Goal: Task Accomplishment & Management: Complete application form

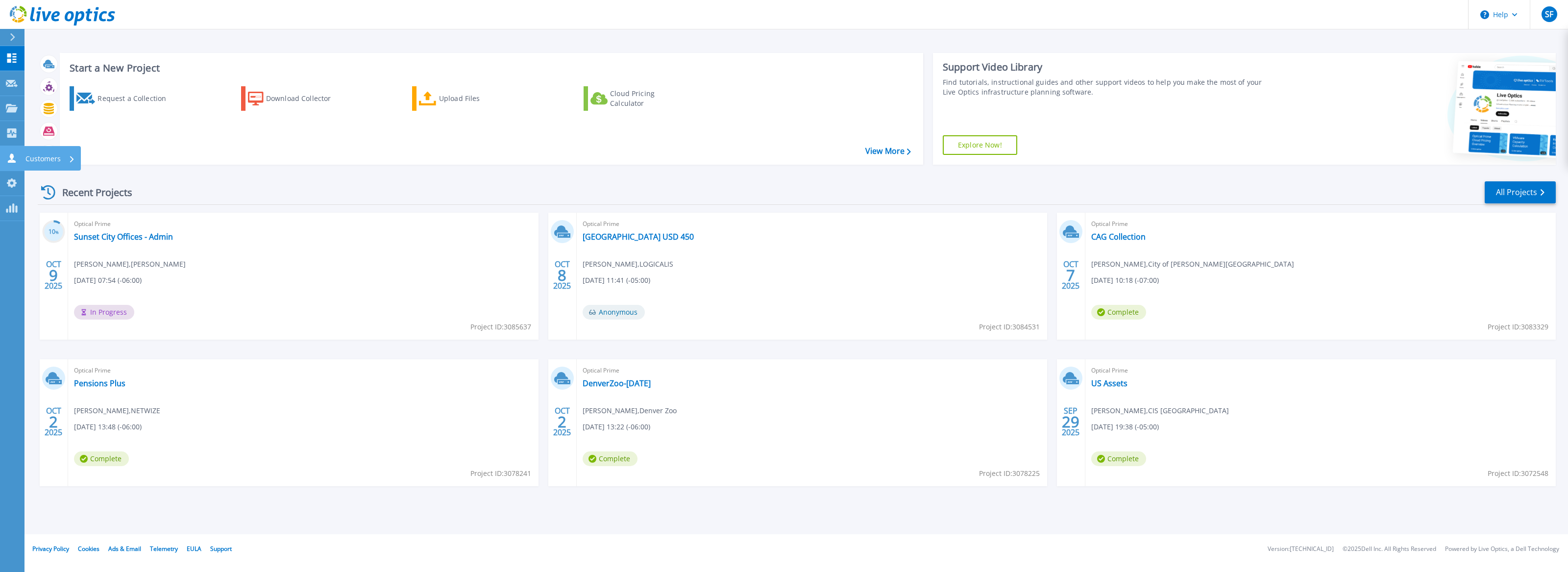
click at [13, 160] on icon at bounding box center [12, 158] width 8 height 9
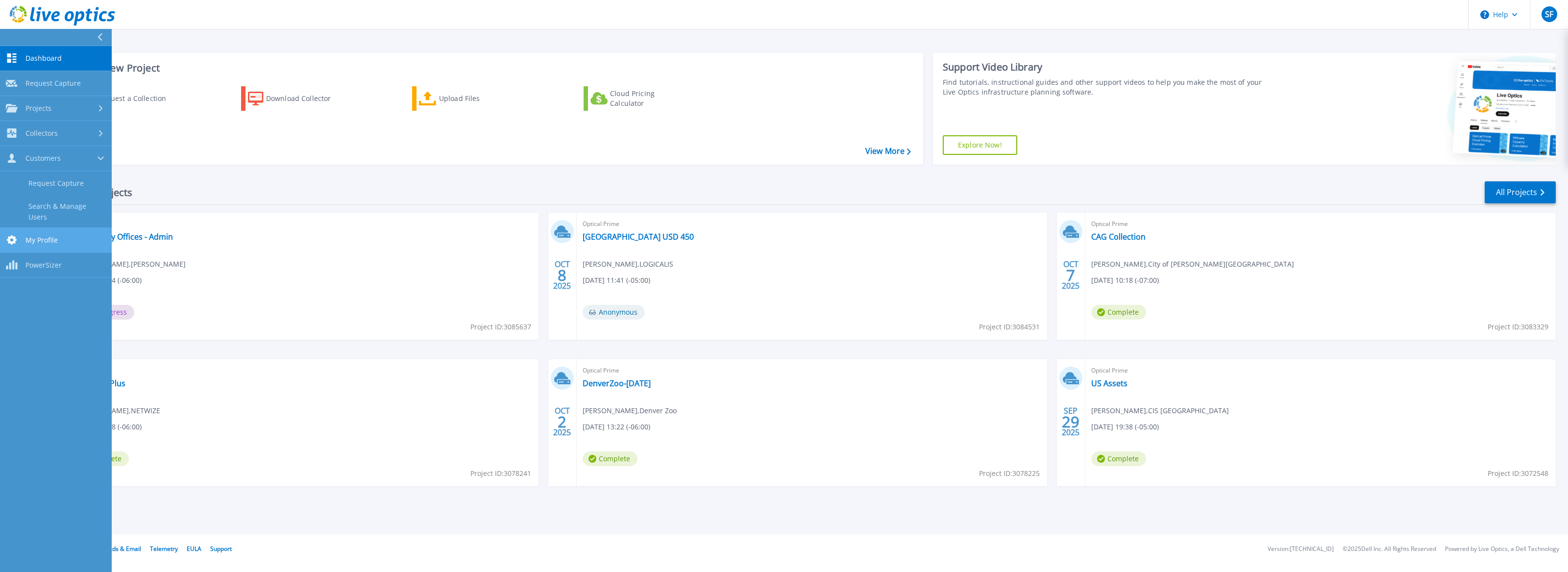
click at [40, 236] on span "My Profile" at bounding box center [41, 240] width 32 height 9
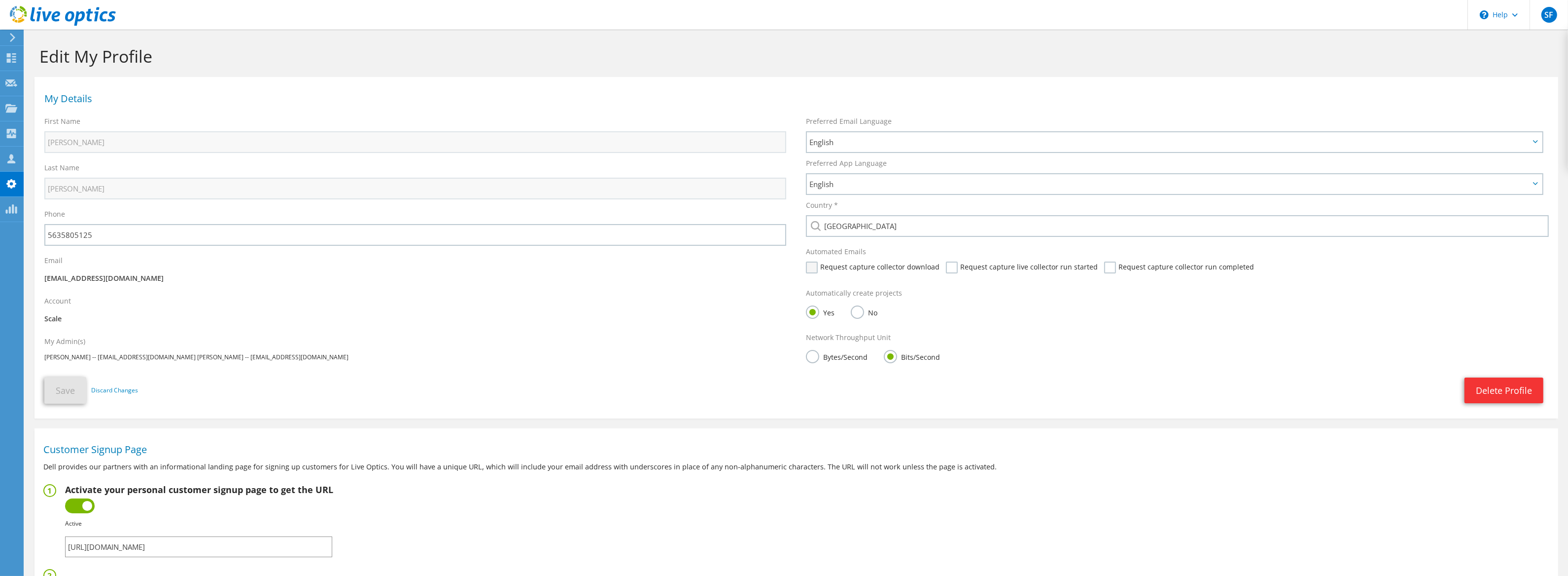
click at [810, 271] on label "Request capture collector download" at bounding box center [873, 267] width 134 height 12
click at [0, 0] on input "Request capture collector download" at bounding box center [0, 0] width 0 height 0
click at [946, 269] on label "Request capture live collector run started" at bounding box center [1021, 267] width 152 height 12
click at [0, 0] on input "Request capture live collector run started" at bounding box center [0, 0] width 0 height 0
click at [1104, 271] on label "Request capture collector run completed" at bounding box center [1179, 267] width 150 height 12
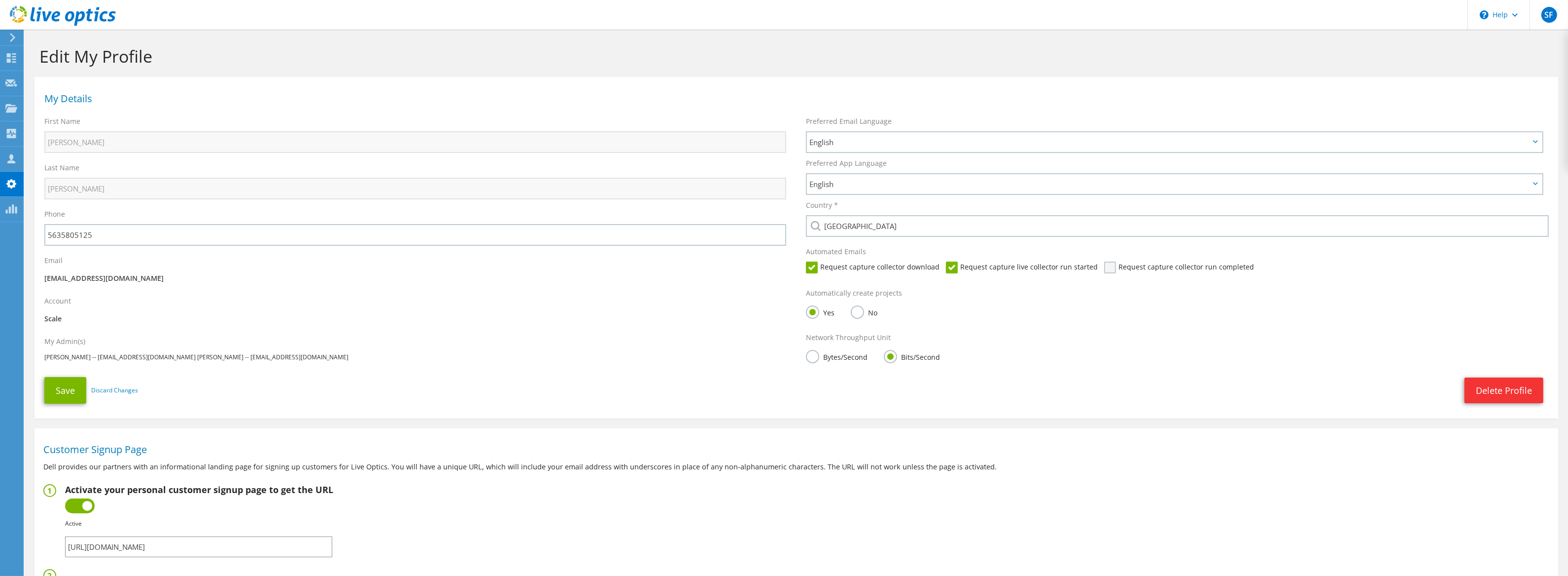
click at [0, 0] on input "Request capture collector run completed" at bounding box center [0, 0] width 0 height 0
click at [67, 392] on button "Save" at bounding box center [64, 390] width 42 height 27
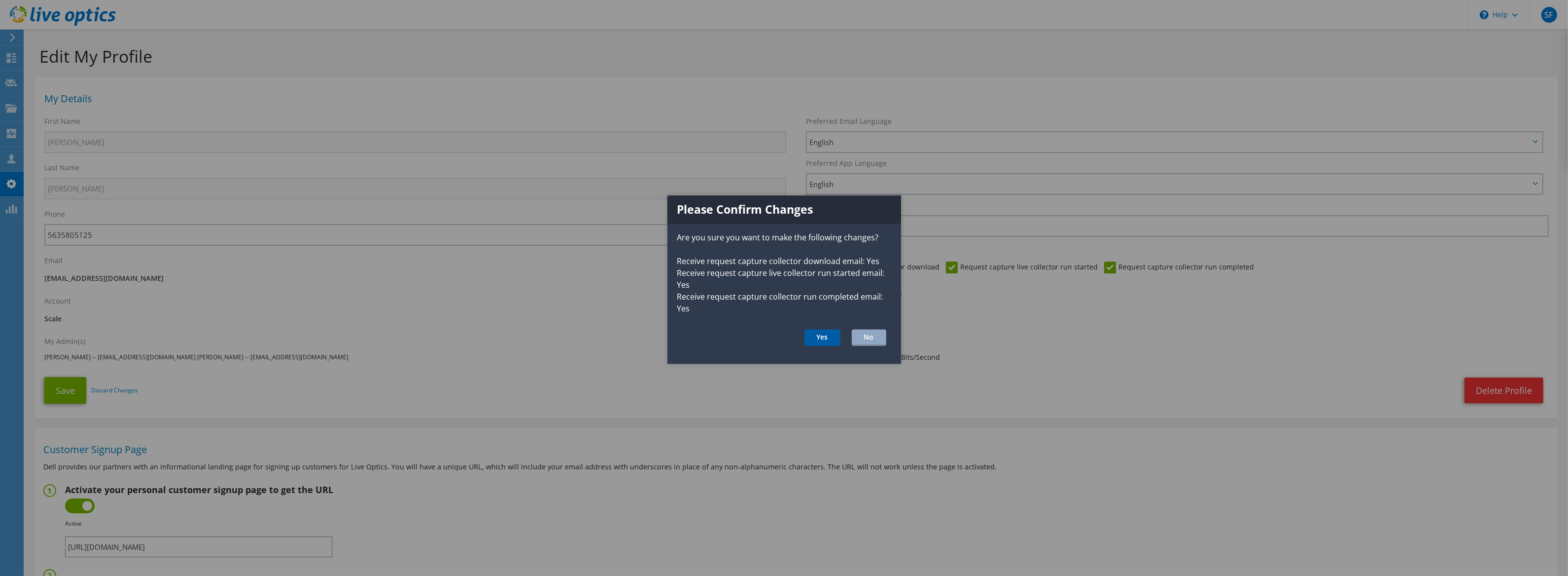
click at [812, 331] on button "Yes" at bounding box center [823, 337] width 36 height 17
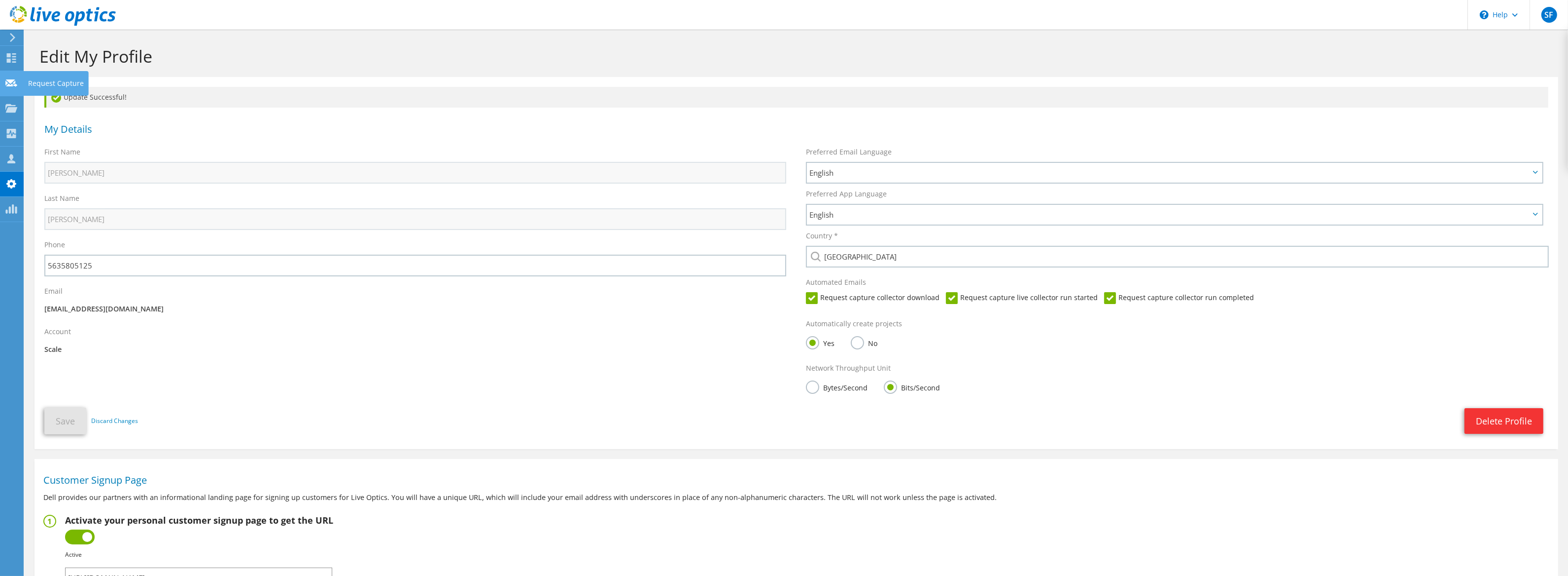
click at [10, 80] on use at bounding box center [11, 82] width 12 height 7
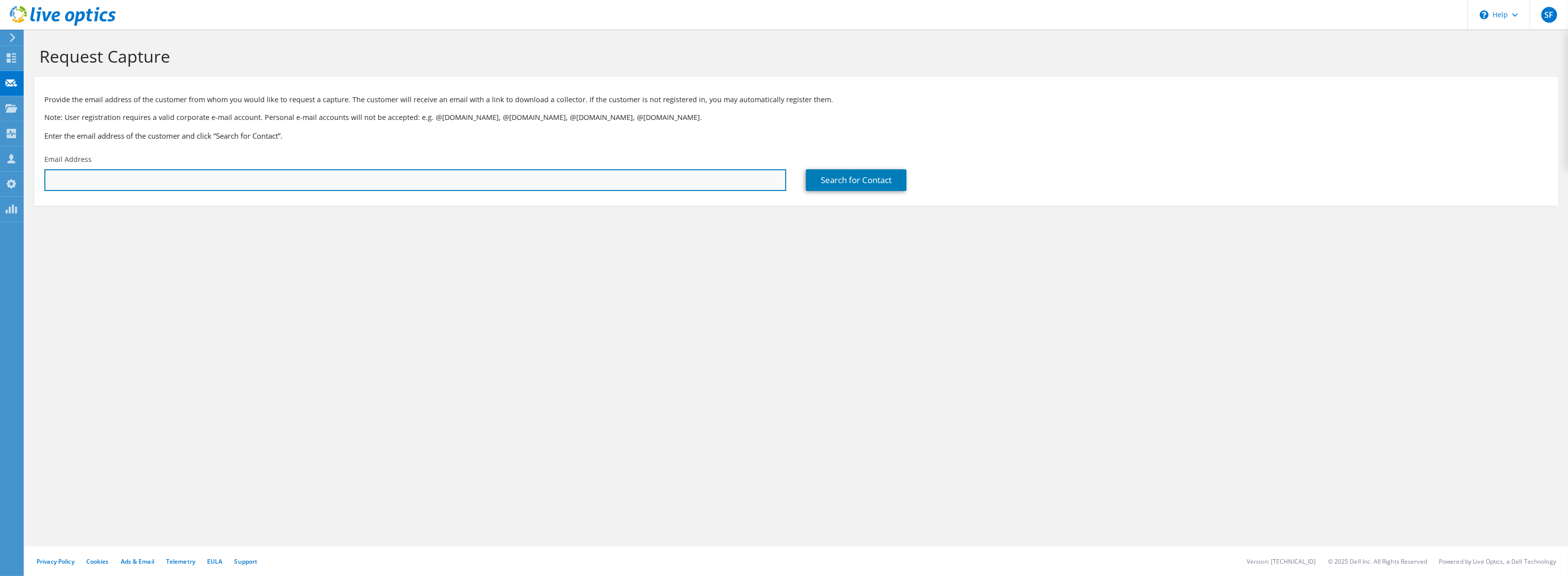
click at [668, 175] on input "text" at bounding box center [415, 180] width 742 height 22
paste input "eddieo@alpertandalpert.com"
type input "eddieo@alpertandalpert.com"
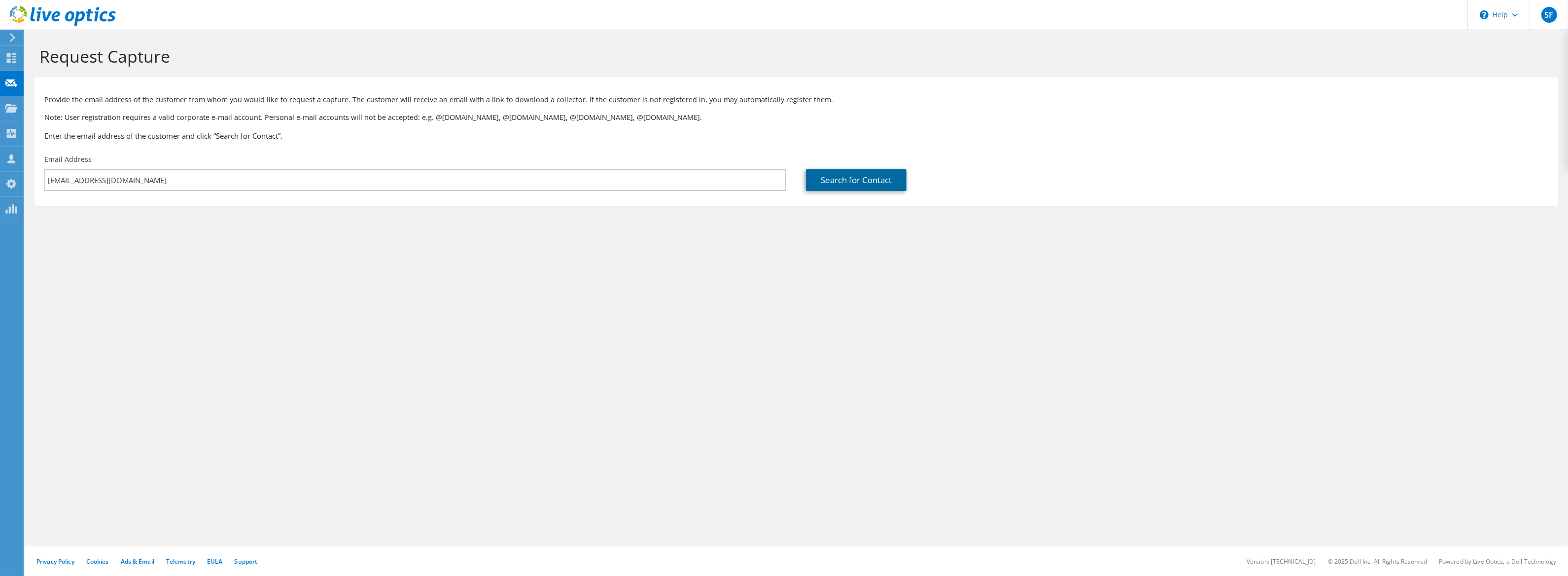
click at [889, 179] on link "Search for Contact" at bounding box center [856, 180] width 101 height 22
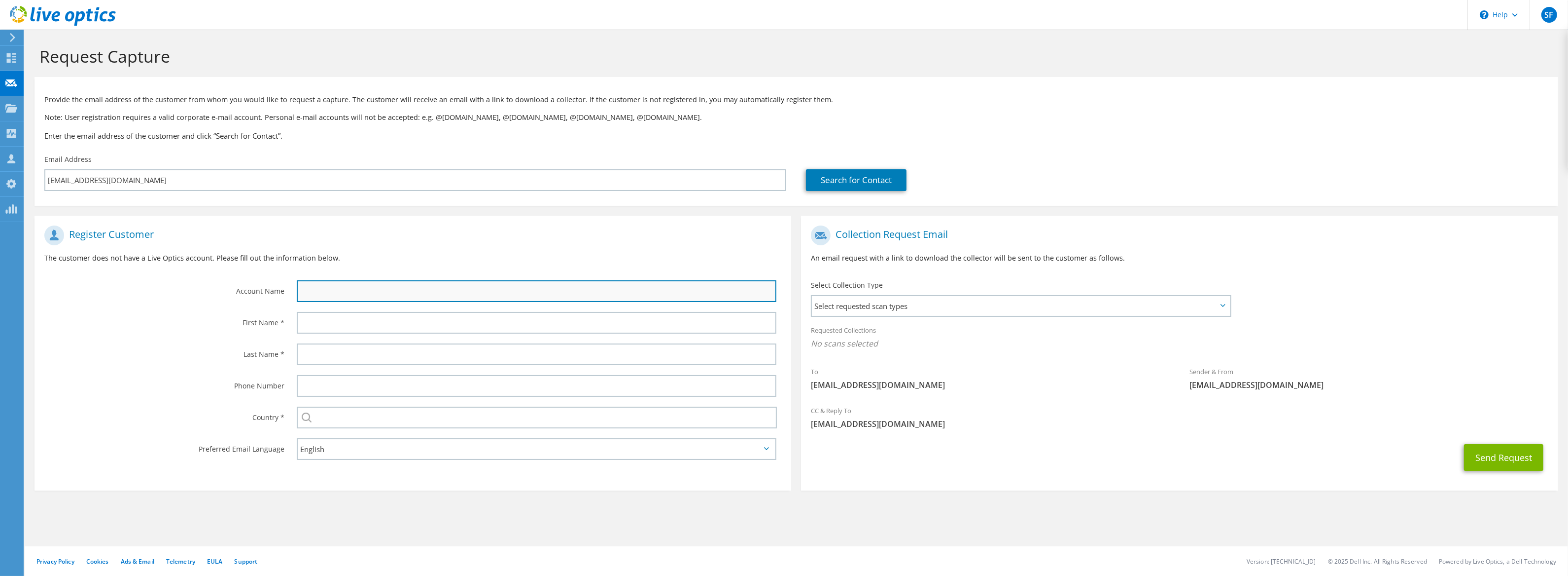
click at [601, 291] on input "text" at bounding box center [536, 291] width 480 height 22
type input "Alpert and Alpert"
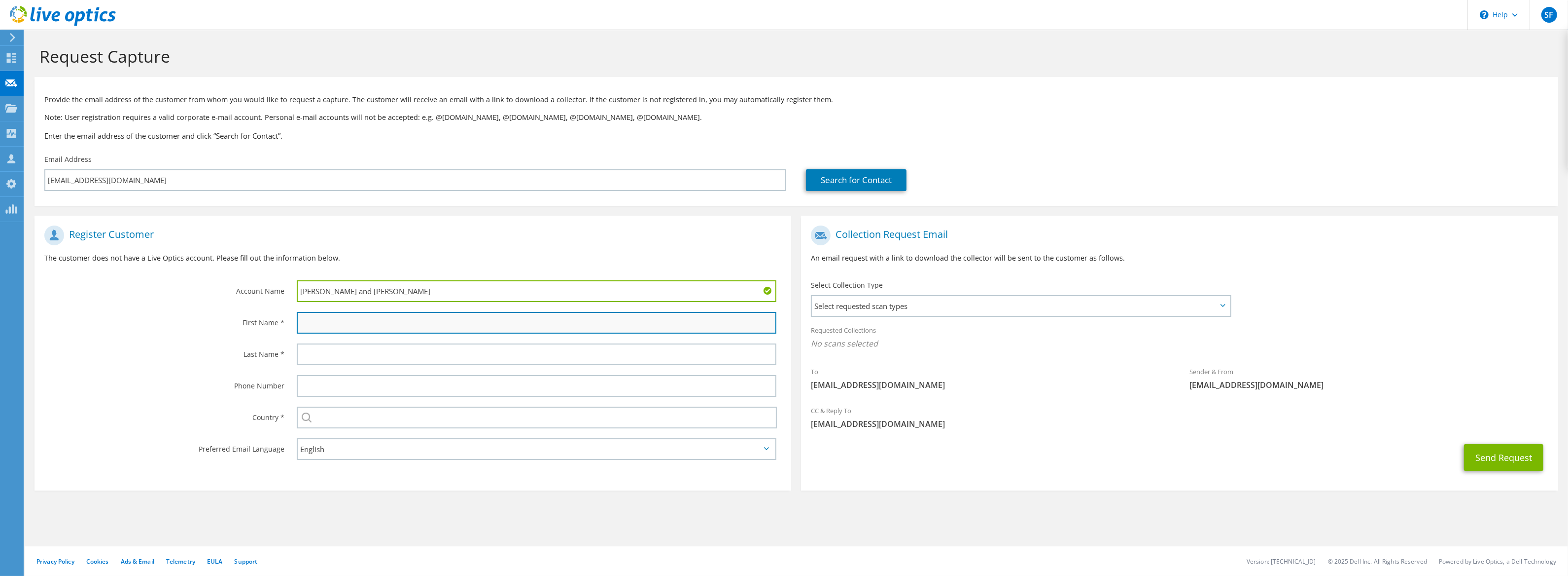
click at [545, 323] on input "text" at bounding box center [536, 323] width 480 height 22
type input "Eddie"
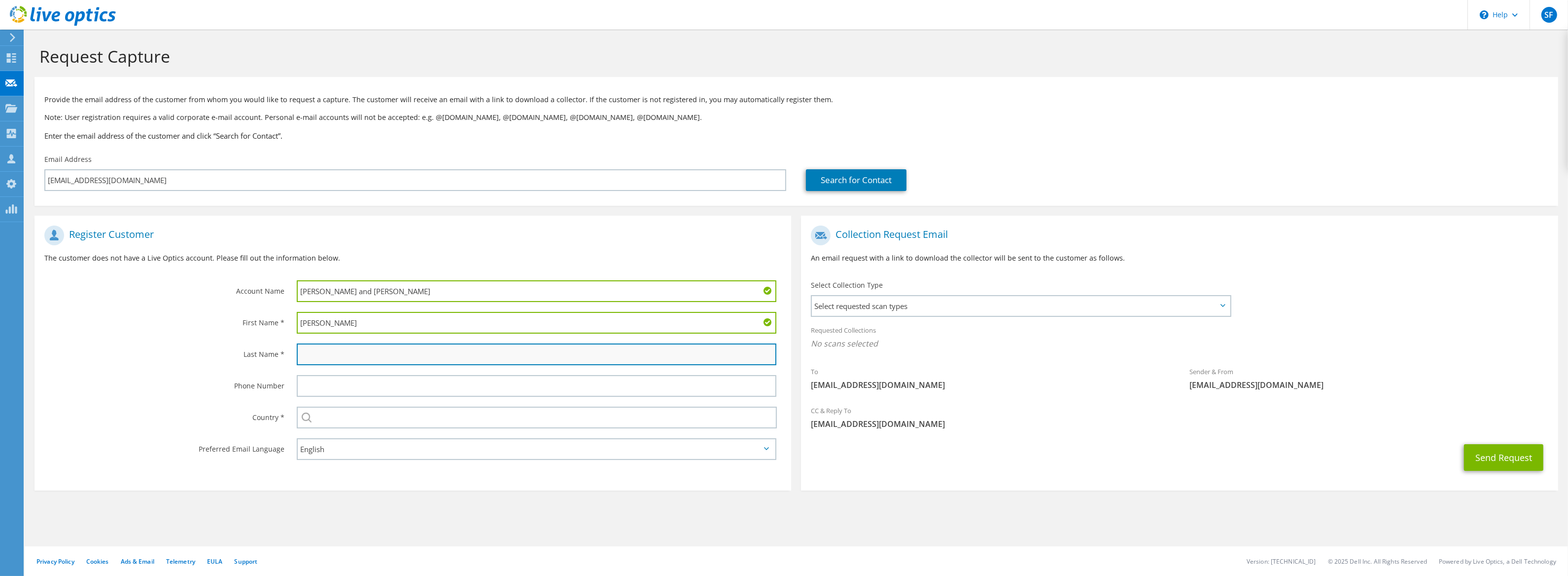
click at [550, 349] on input "text" at bounding box center [536, 354] width 480 height 22
type input "Olmos"
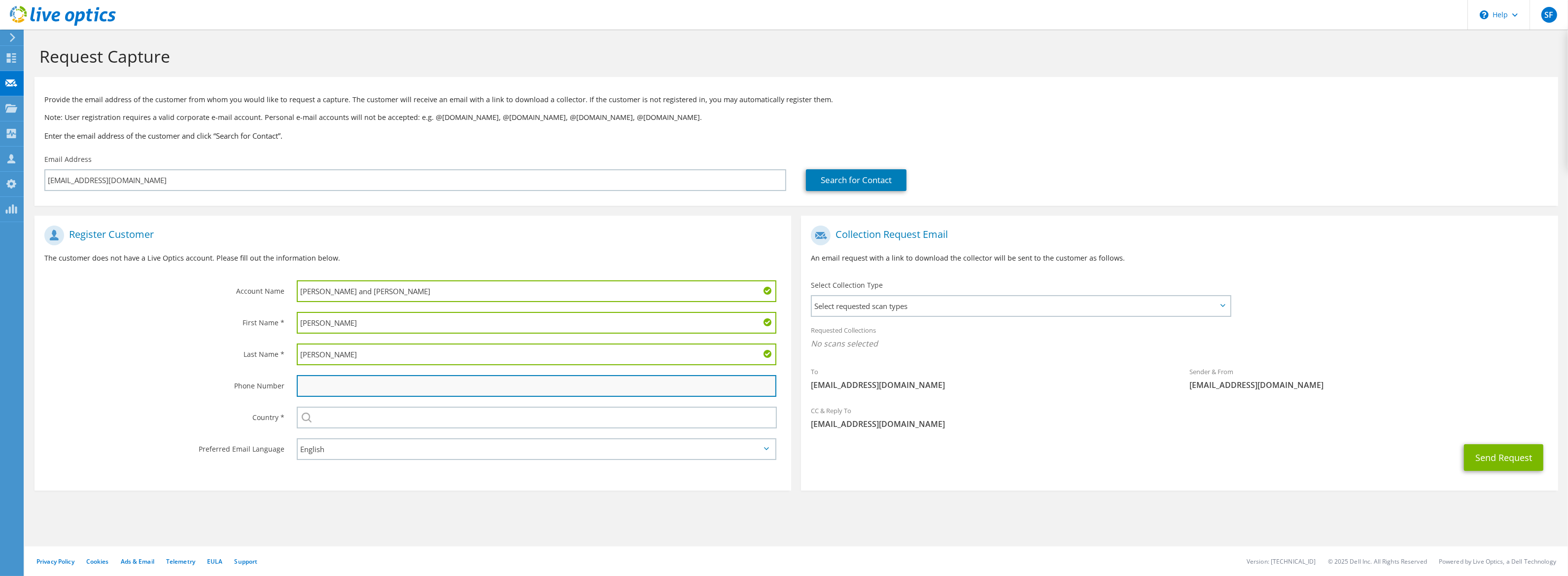
click at [444, 388] on input "text" at bounding box center [536, 386] width 480 height 22
type input "5635805125"
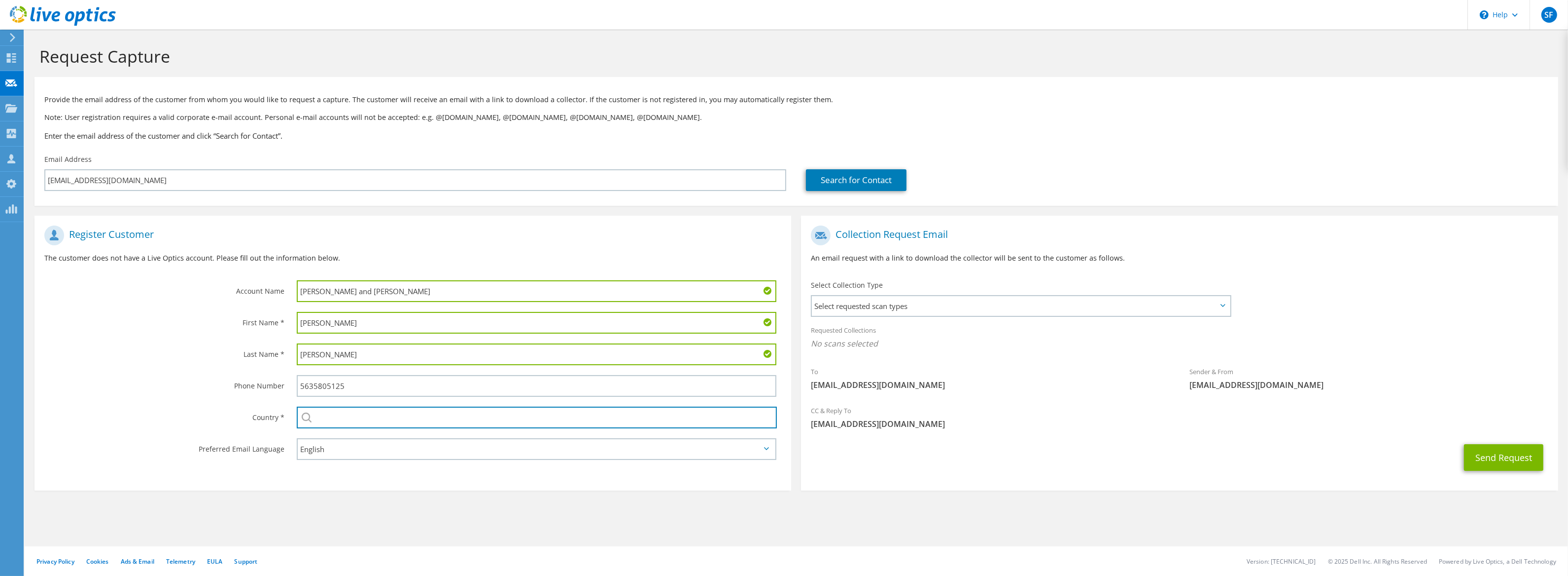
type input "United States"
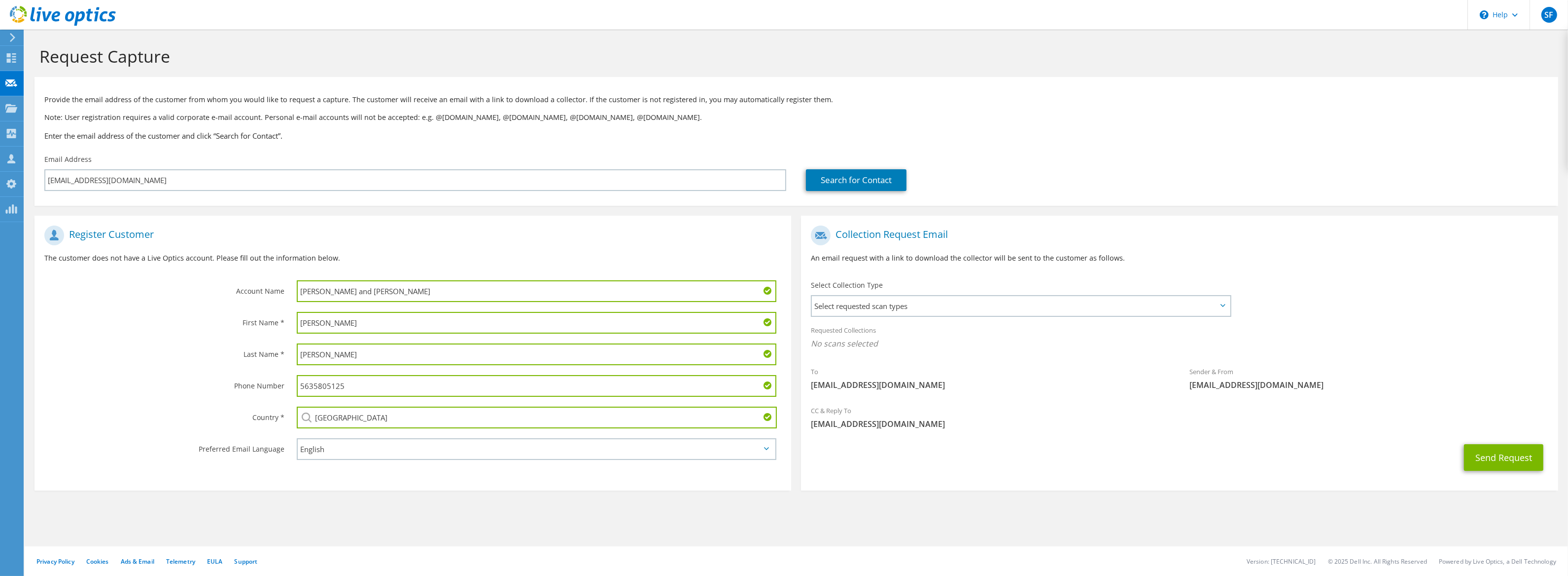
drag, startPoint x: 363, startPoint y: 387, endPoint x: 239, endPoint y: 368, distance: 125.4
click at [230, 372] on div "Phone Number 5635805125" at bounding box center [413, 386] width 756 height 31
click at [950, 304] on span "Select requested scan types" at bounding box center [1021, 305] width 418 height 20
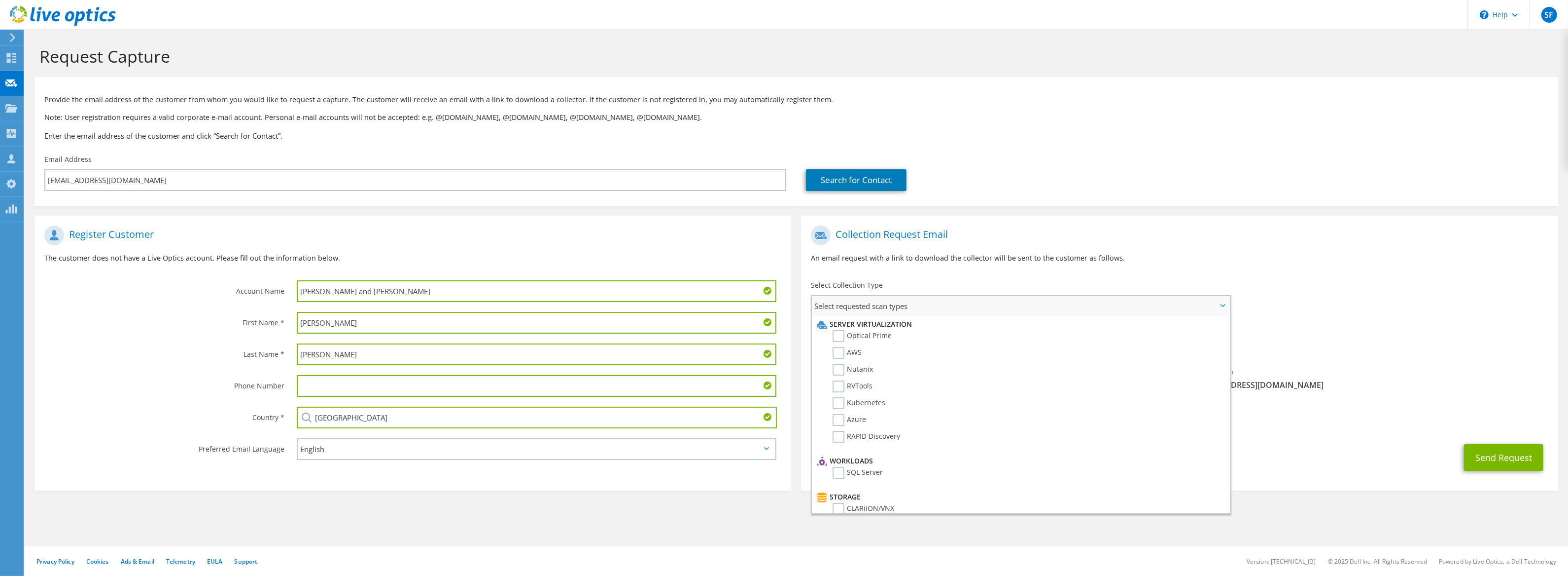
drag, startPoint x: 837, startPoint y: 335, endPoint x: 996, endPoint y: 334, distance: 159.0
click at [841, 335] on label "Optical Prime" at bounding box center [862, 335] width 59 height 12
click at [0, 0] on input "Optical Prime" at bounding box center [0, 0] width 0 height 0
click at [1329, 318] on div "To eddieo@alpertandalpert.com Sender & From liveoptics@liveoptics.com" at bounding box center [1180, 312] width 756 height 183
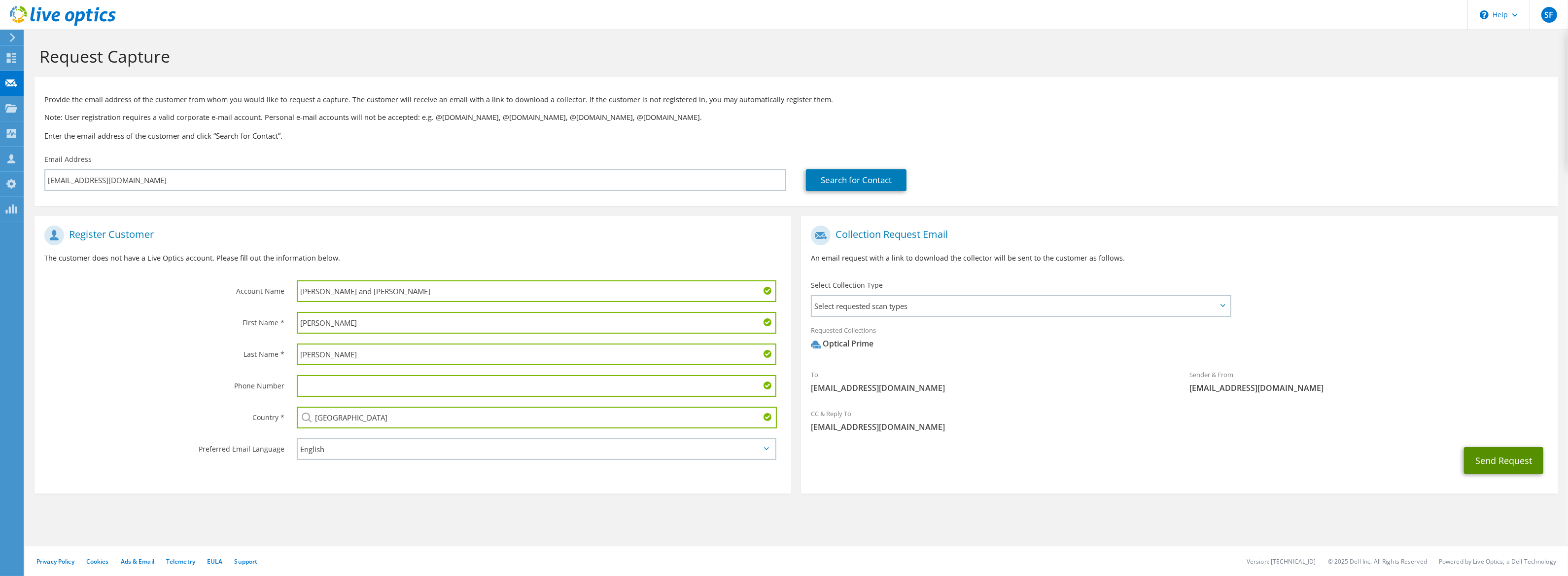
click at [1503, 454] on button "Send Request" at bounding box center [1504, 460] width 79 height 27
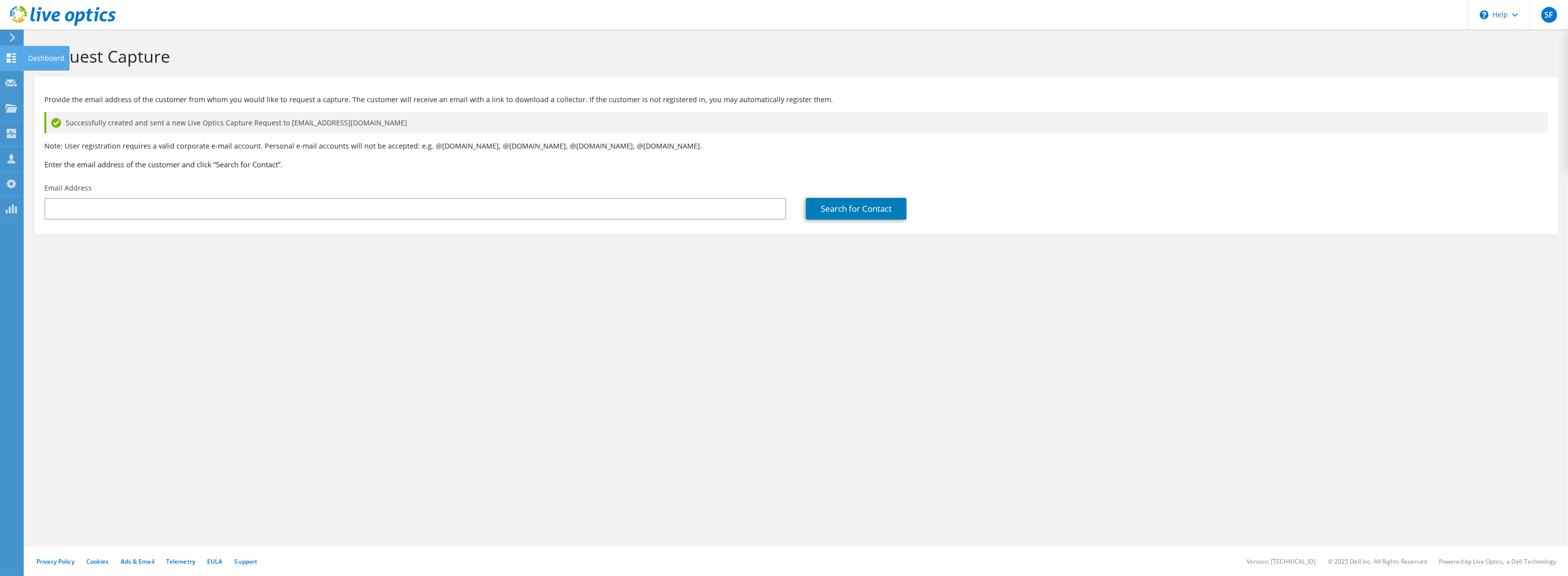
click at [35, 60] on div "Dashboard" at bounding box center [46, 57] width 46 height 24
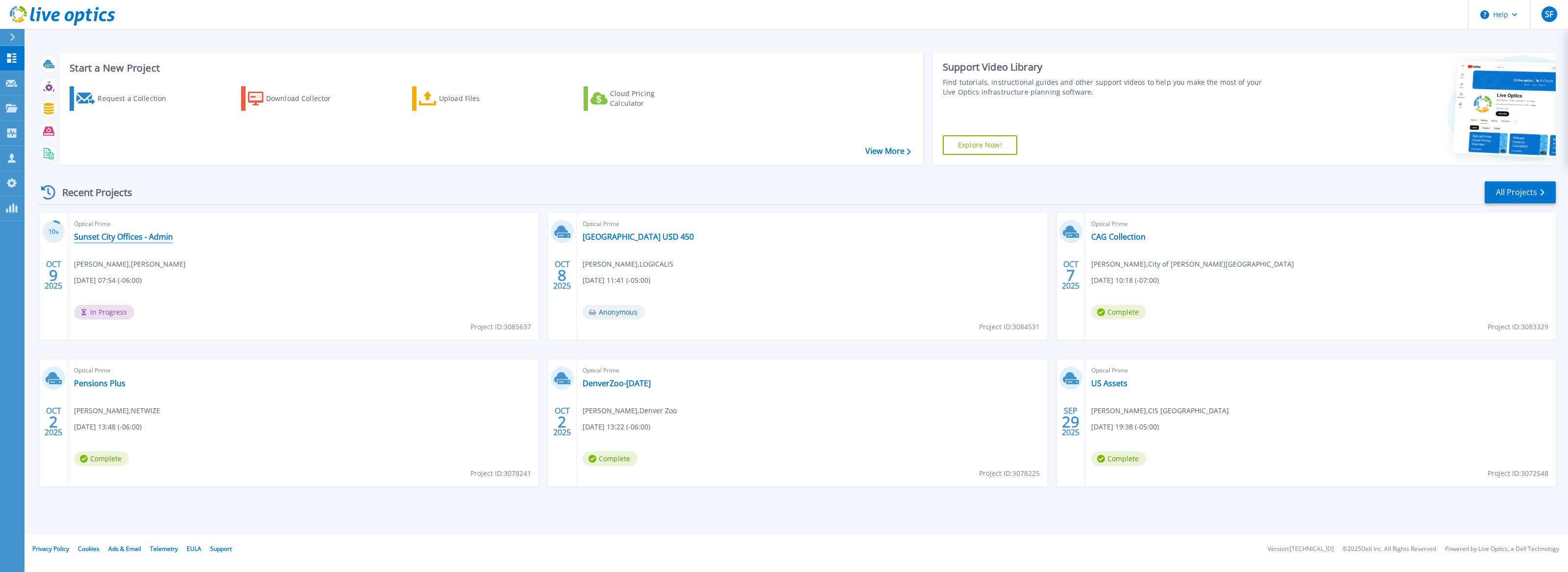
click at [147, 238] on link "Sunset City Offices - Admin" at bounding box center [124, 237] width 99 height 10
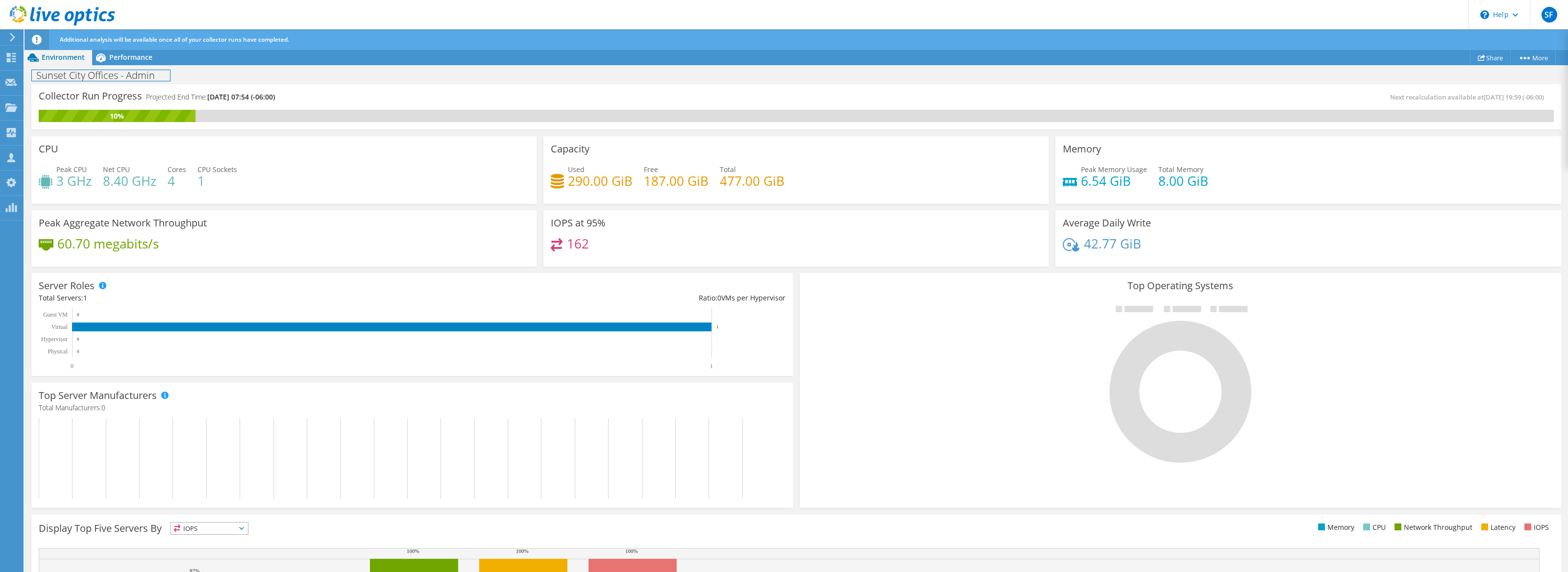
click at [146, 65] on div "Sunset City Offices - Admin Print" at bounding box center [796, 74] width 1544 height 19
click at [145, 59] on span "Performance" at bounding box center [131, 57] width 43 height 9
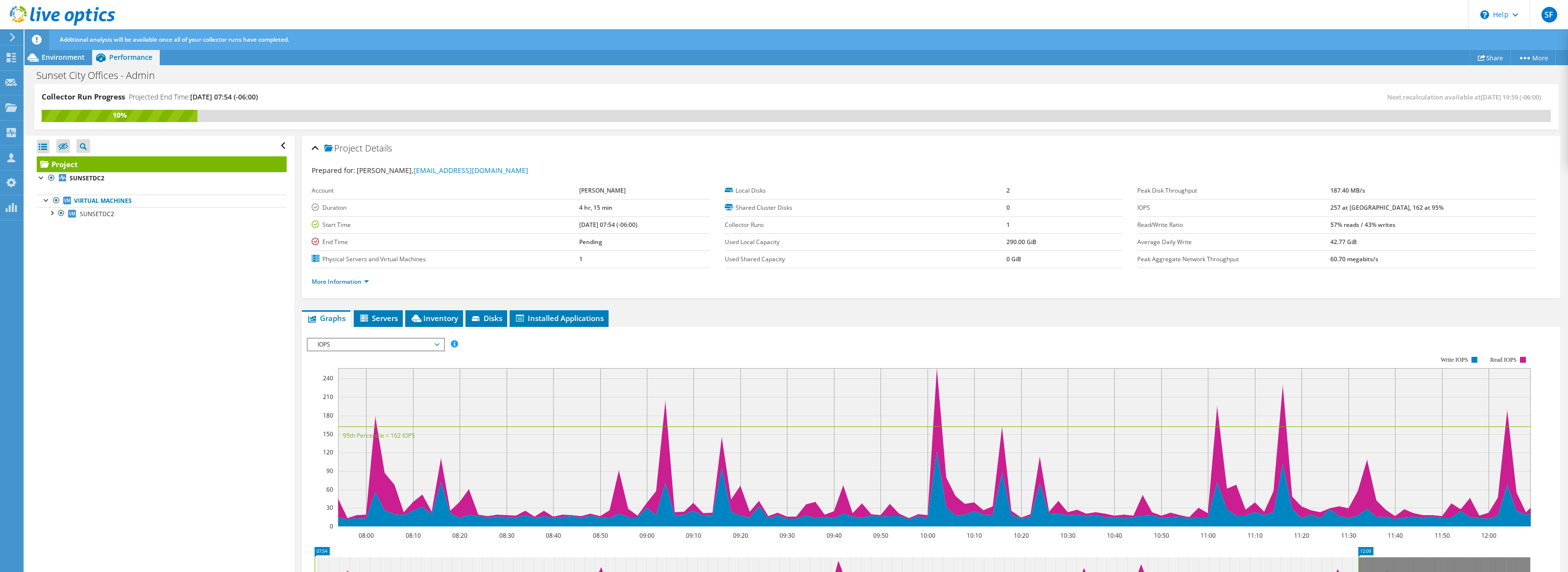
click at [160, 231] on div "Open All Close All Hide Excluded Nodes Project Tree Filter" at bounding box center [159, 354] width 270 height 437
click at [68, 56] on span "Environment" at bounding box center [63, 57] width 43 height 9
click at [68, 57] on span "Environment" at bounding box center [63, 57] width 43 height 9
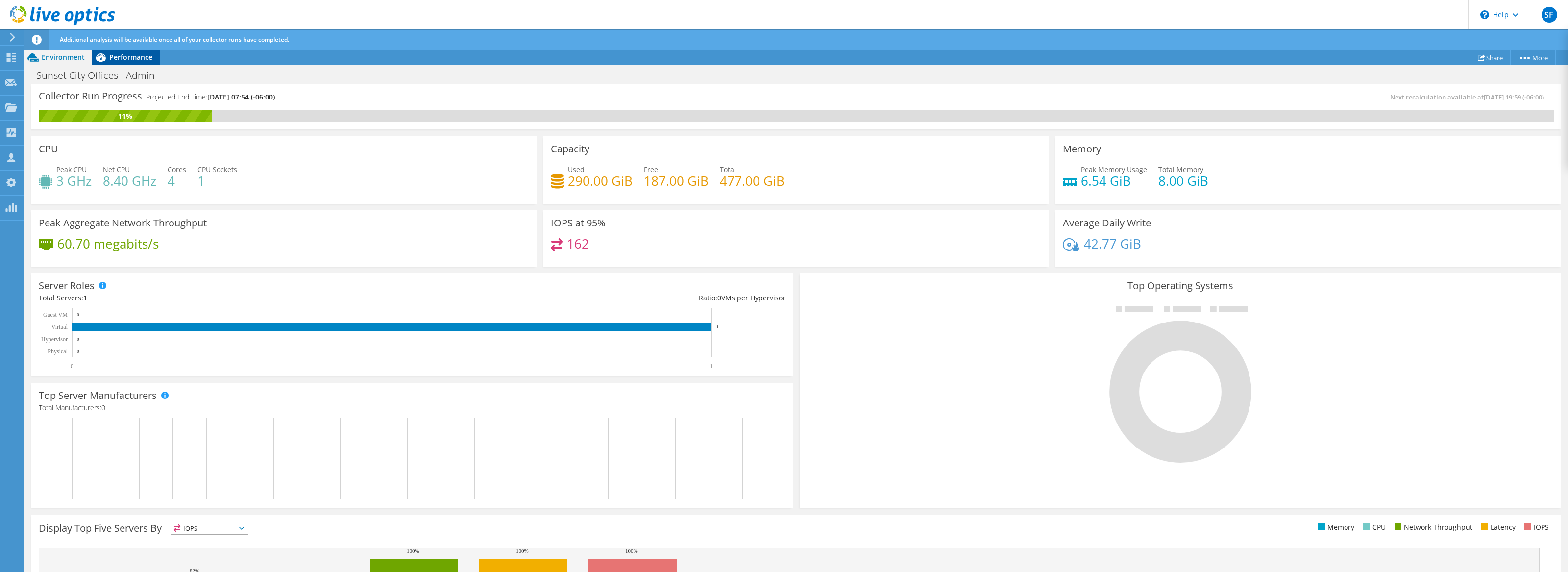
click at [124, 51] on div "Performance" at bounding box center [126, 57] width 68 height 16
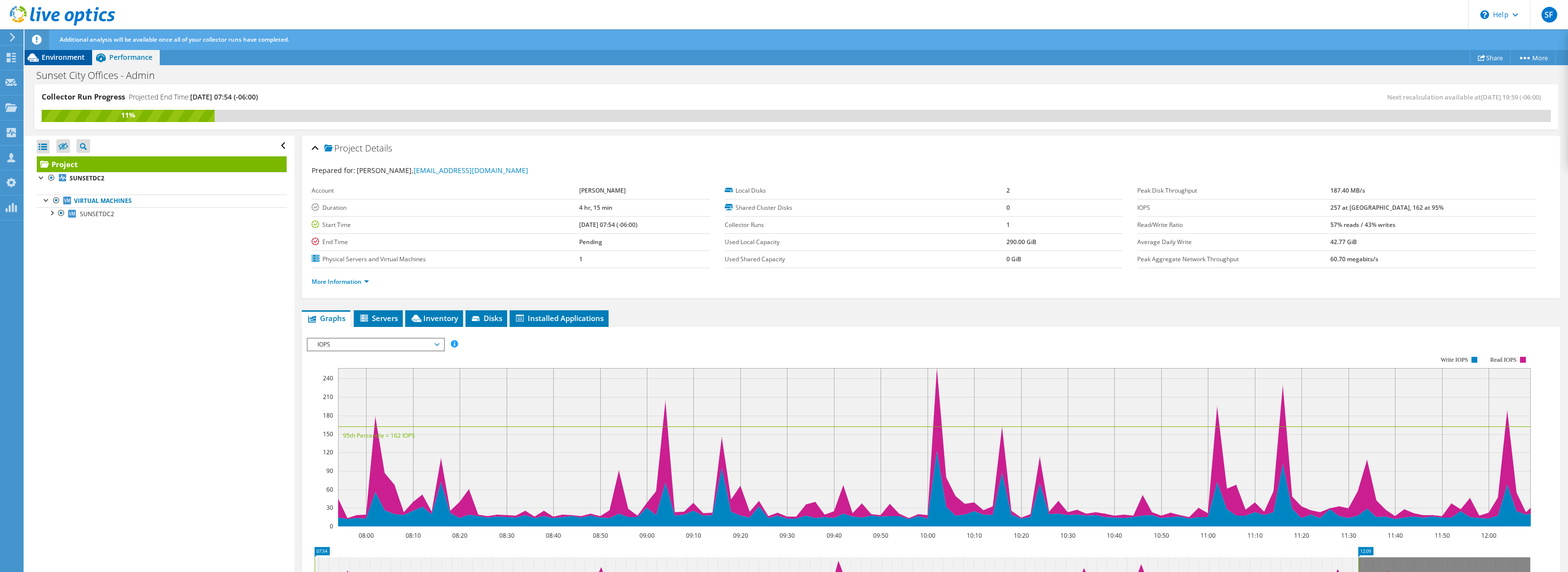
click at [74, 56] on span "Environment" at bounding box center [63, 57] width 43 height 9
